Goal: Check status

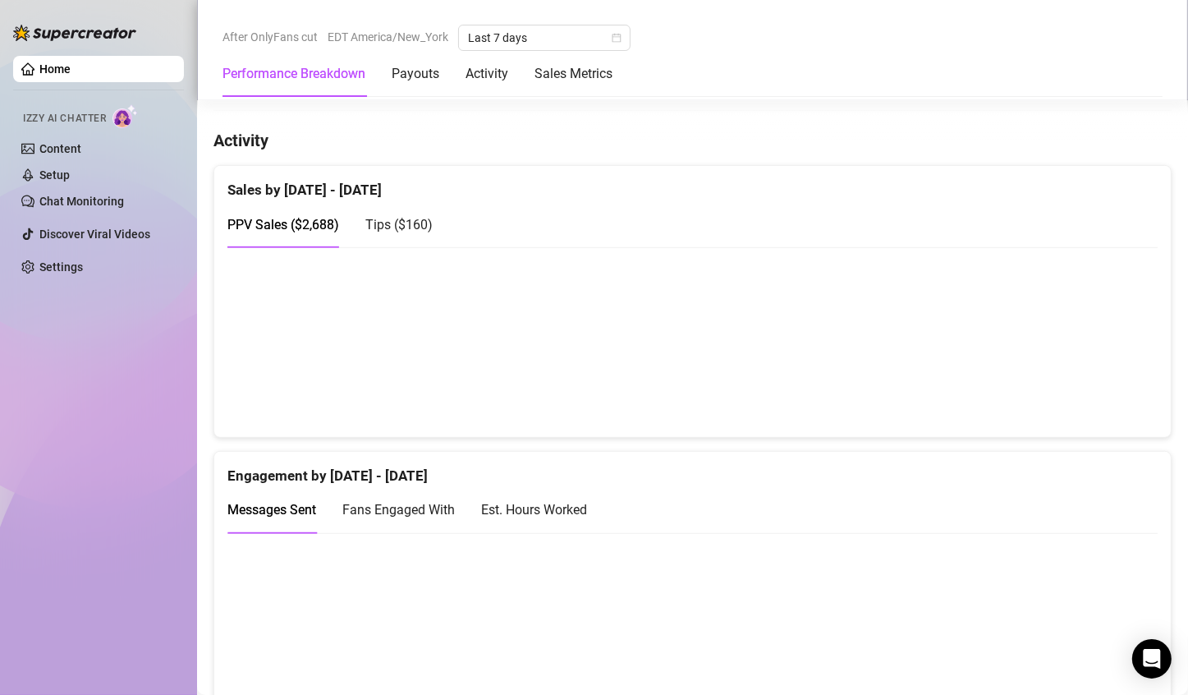
scroll to position [825, 0]
drag, startPoint x: 878, startPoint y: 371, endPoint x: 959, endPoint y: 378, distance: 81.5
click at [879, 371] on canvas at bounding box center [685, 341] width 917 height 164
click at [995, 386] on canvas at bounding box center [685, 341] width 917 height 164
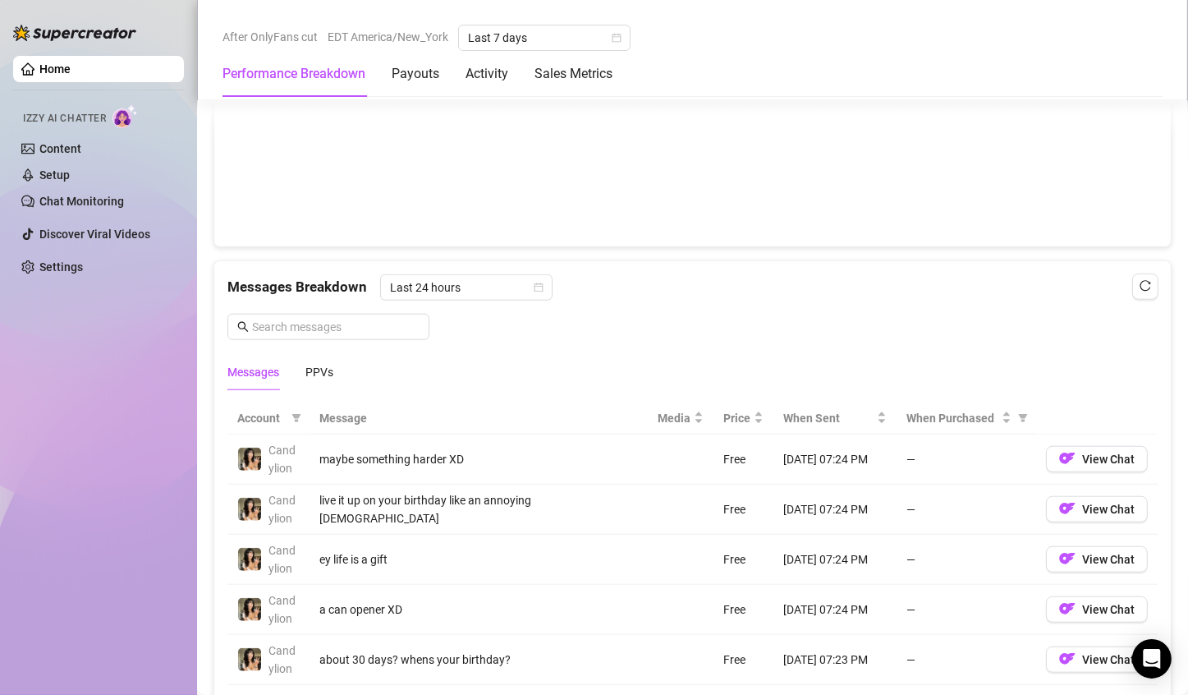
scroll to position [1342, 0]
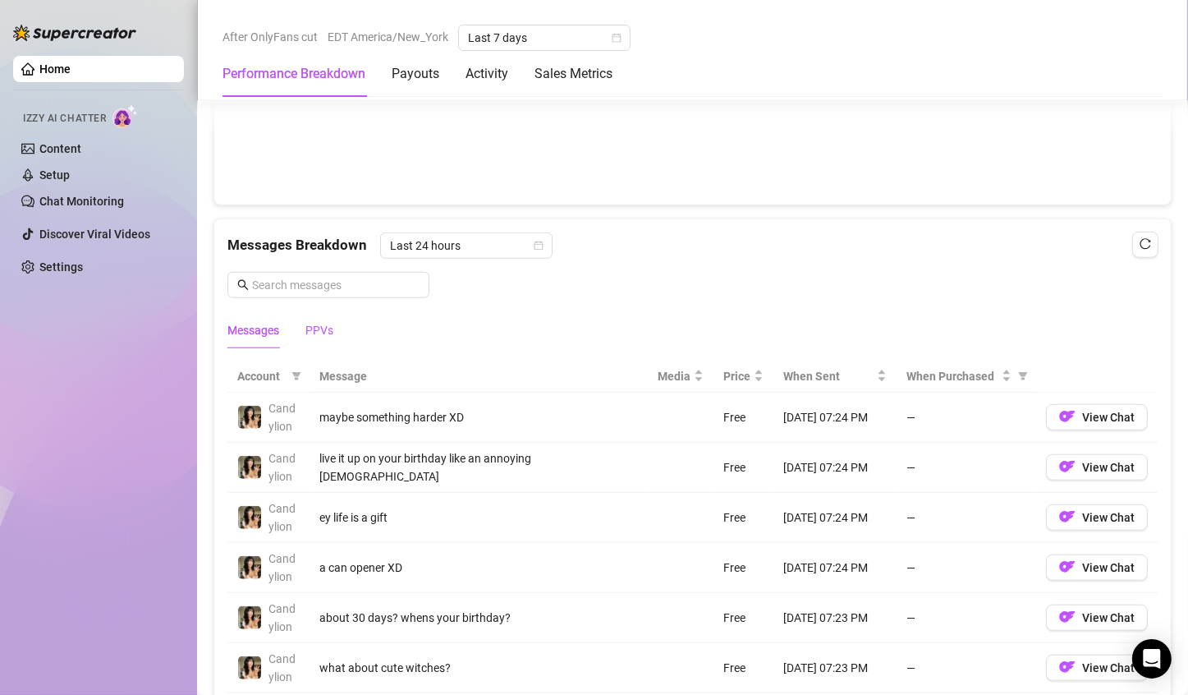
click at [316, 331] on div "PPVs" at bounding box center [319, 330] width 28 height 18
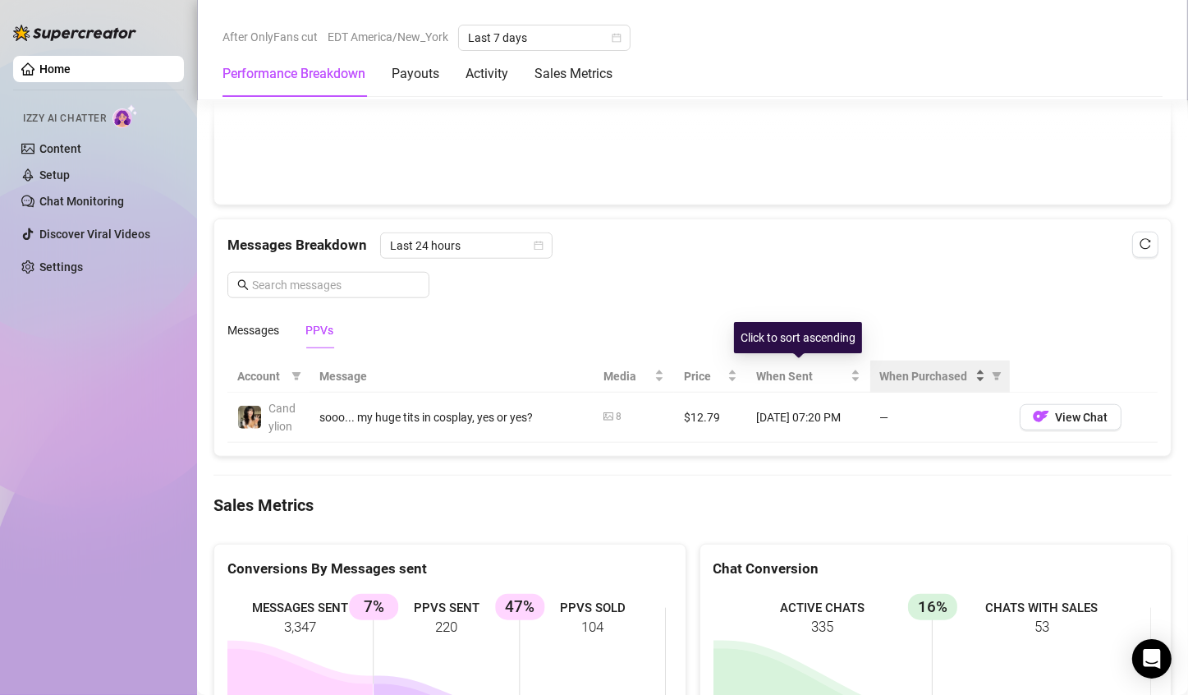
click at [902, 367] on span "When Purchased" at bounding box center [926, 376] width 92 height 18
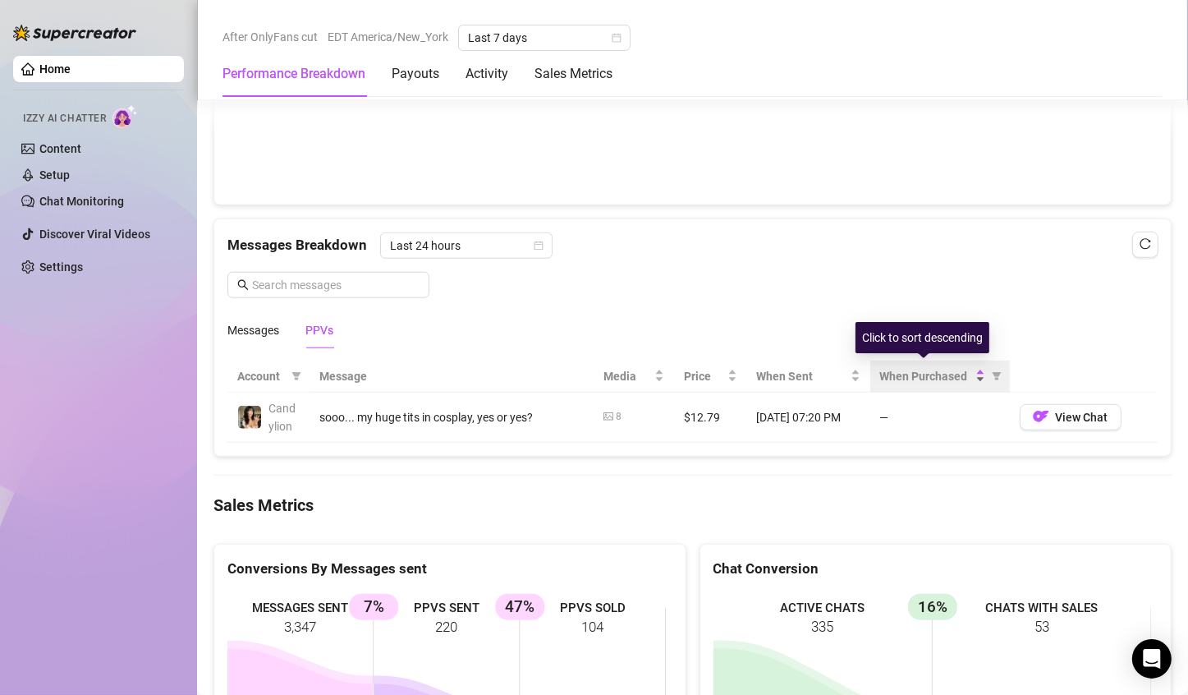
click at [902, 367] on span "When Purchased" at bounding box center [926, 376] width 92 height 18
click at [912, 370] on span "When Purchased" at bounding box center [926, 376] width 92 height 18
click at [488, 233] on span "Last 24 hours" at bounding box center [466, 245] width 153 height 25
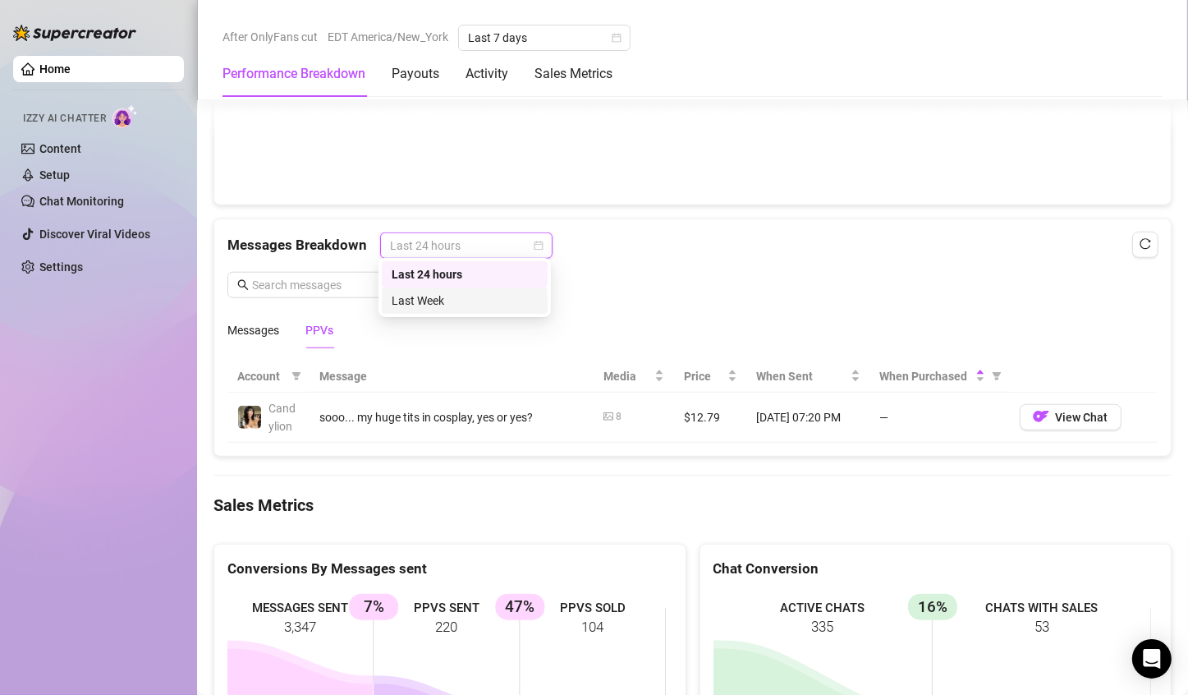
click at [488, 303] on div "Last Week" at bounding box center [465, 300] width 146 height 18
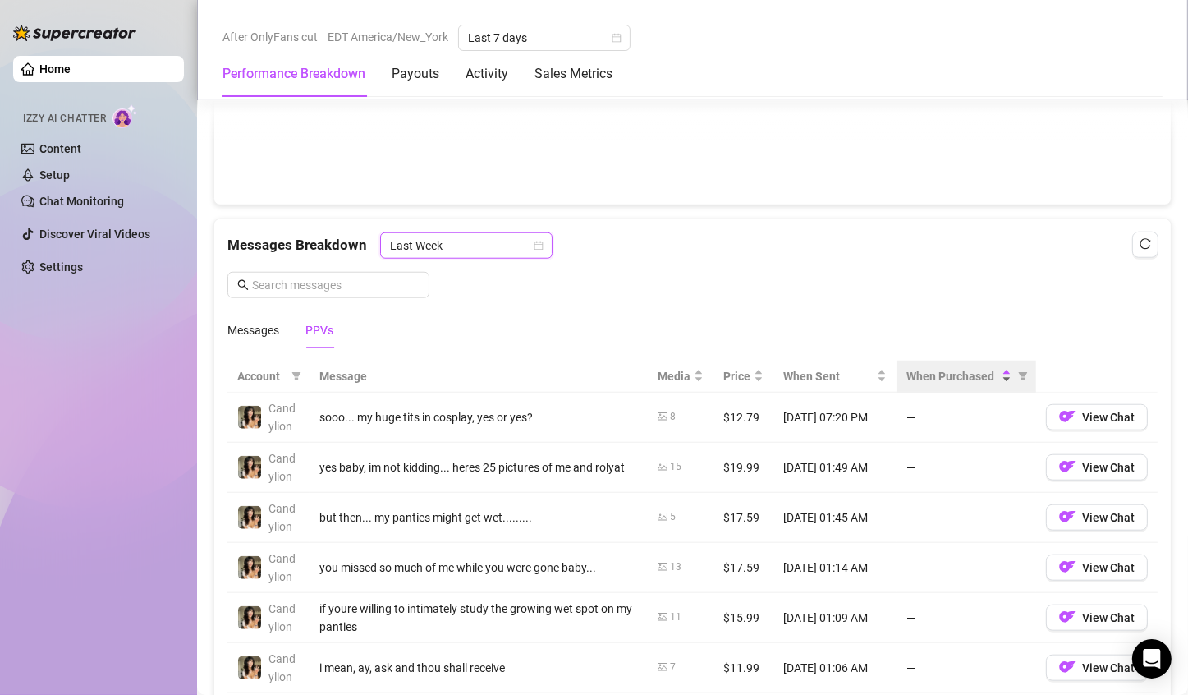
click at [967, 378] on span "When Purchased" at bounding box center [952, 376] width 92 height 18
